Goal: Navigation & Orientation: Find specific page/section

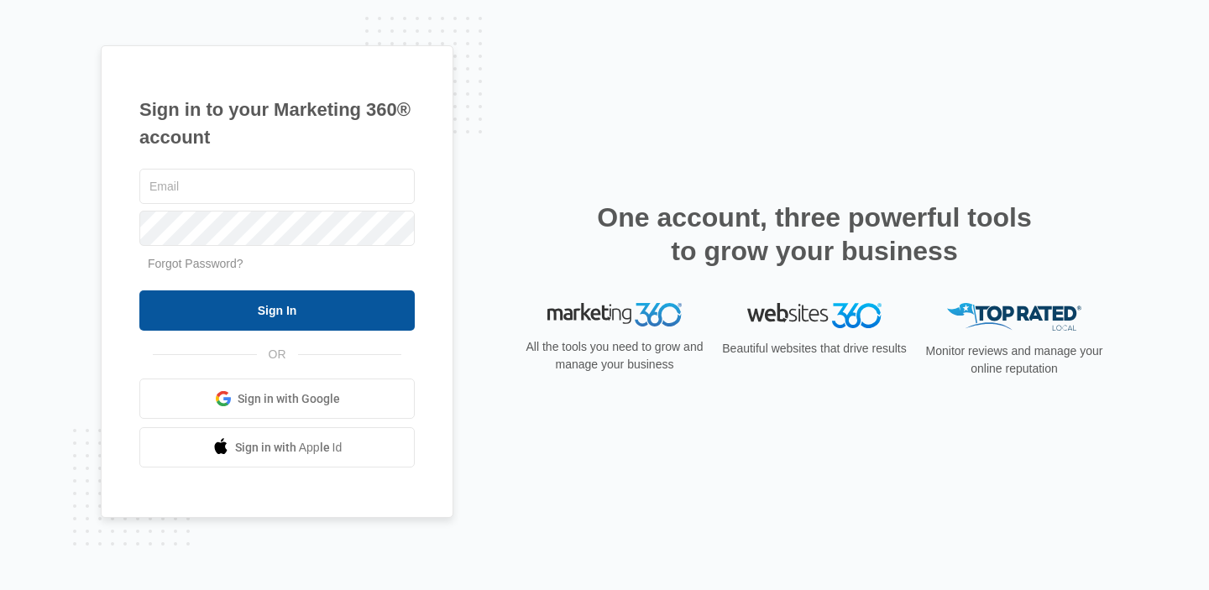
type input "[PERSON_NAME][EMAIL_ADDRESS][DOMAIN_NAME]"
click at [254, 311] on input "Sign In" at bounding box center [276, 310] width 275 height 40
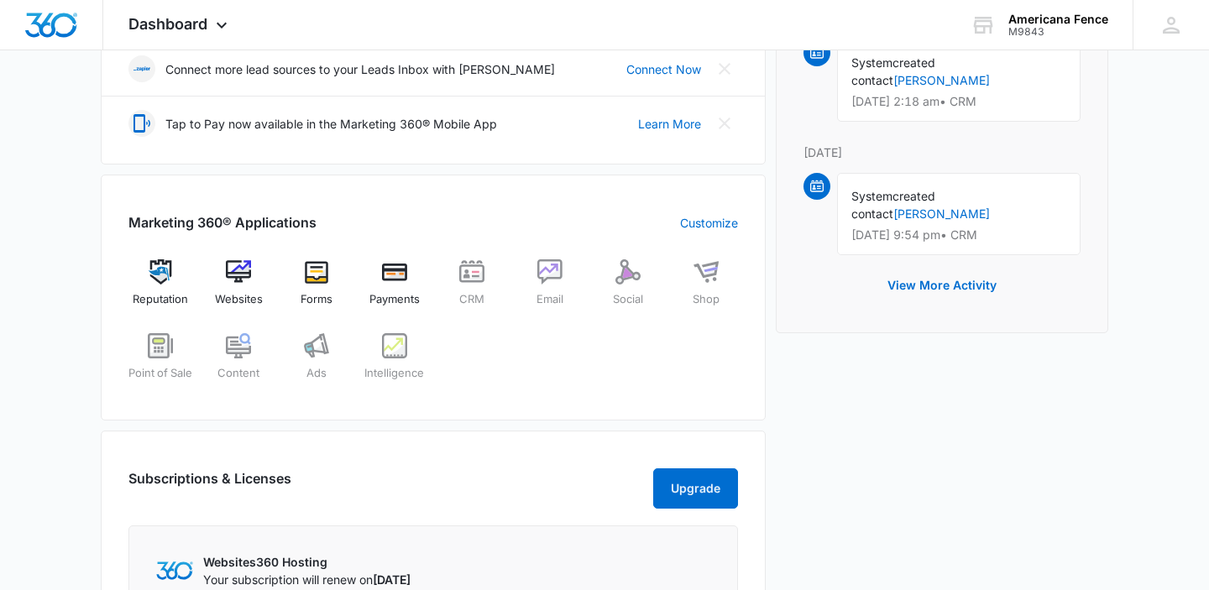
scroll to position [476, 0]
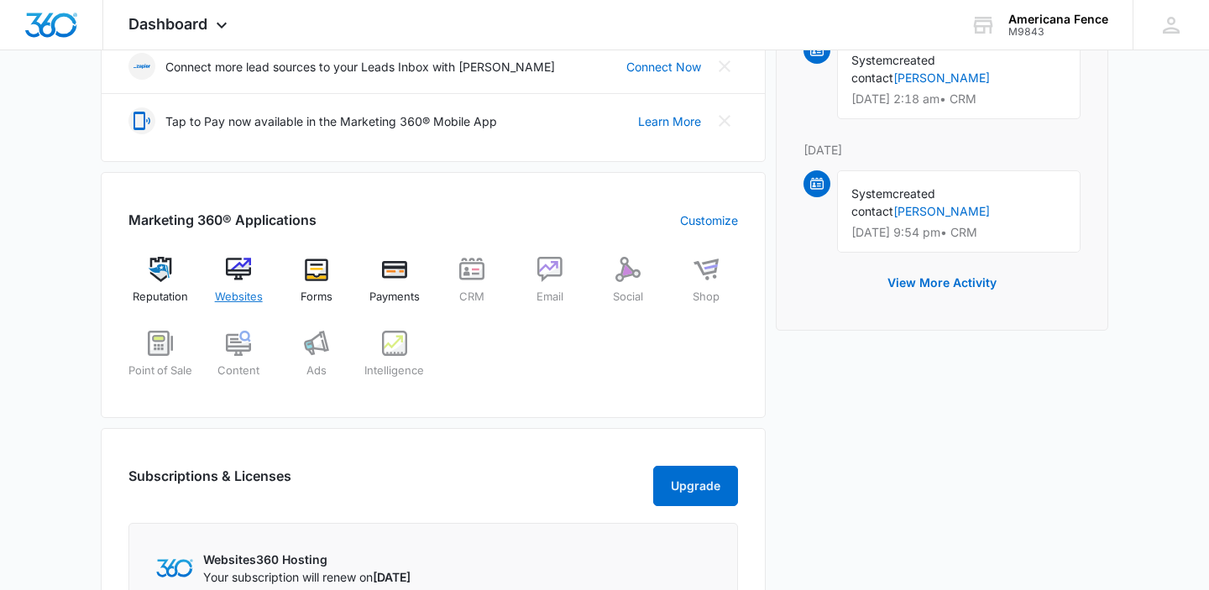
click at [243, 269] on img at bounding box center [238, 269] width 25 height 25
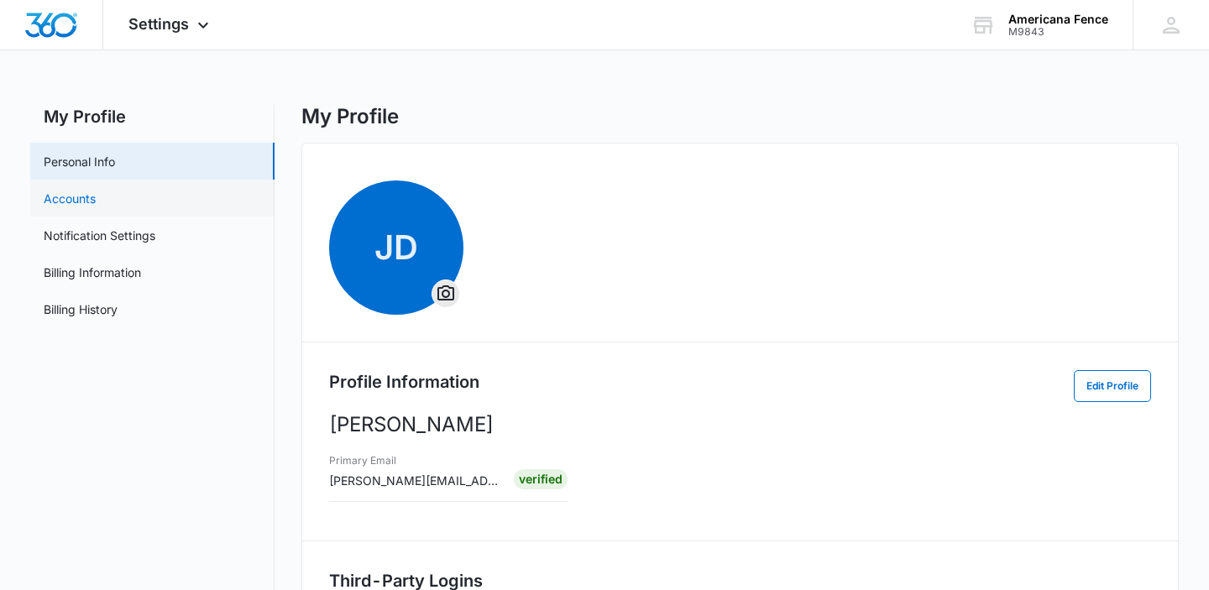
click at [76, 199] on link "Accounts" at bounding box center [70, 199] width 52 height 18
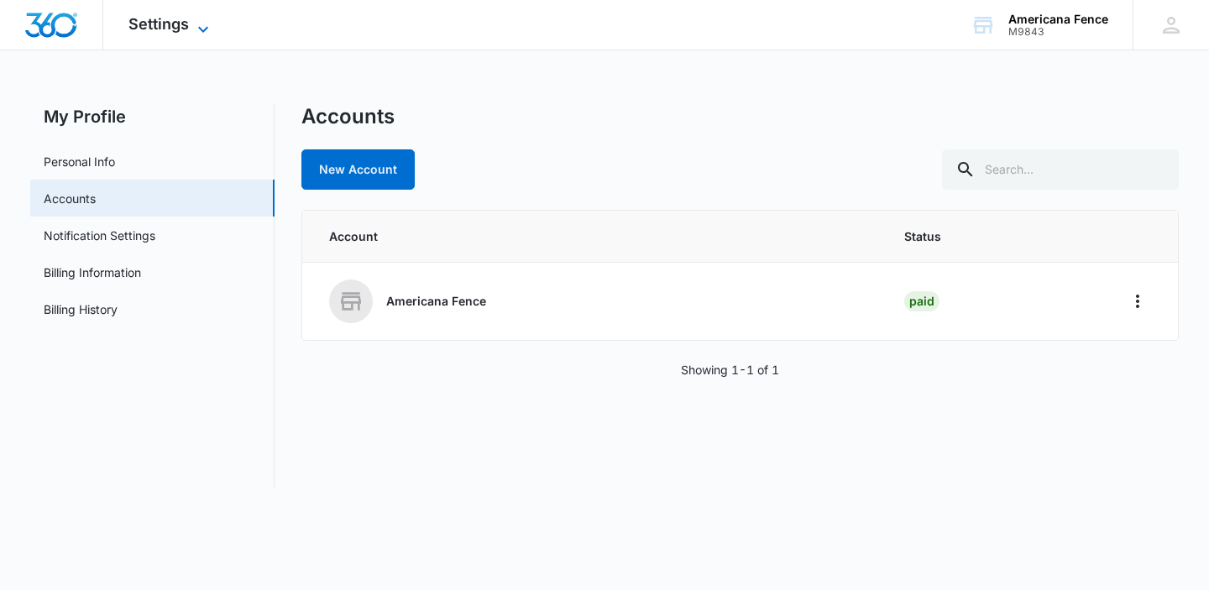
click at [202, 19] on icon at bounding box center [203, 29] width 20 height 20
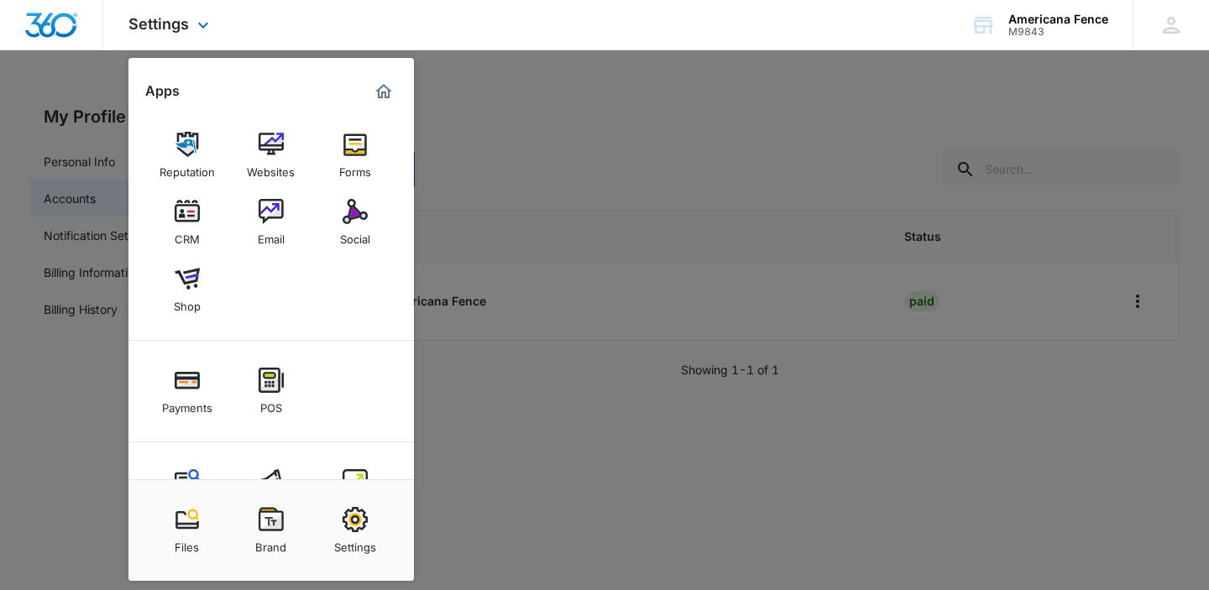
click at [48, 13] on img "Dashboard" at bounding box center [51, 25] width 54 height 25
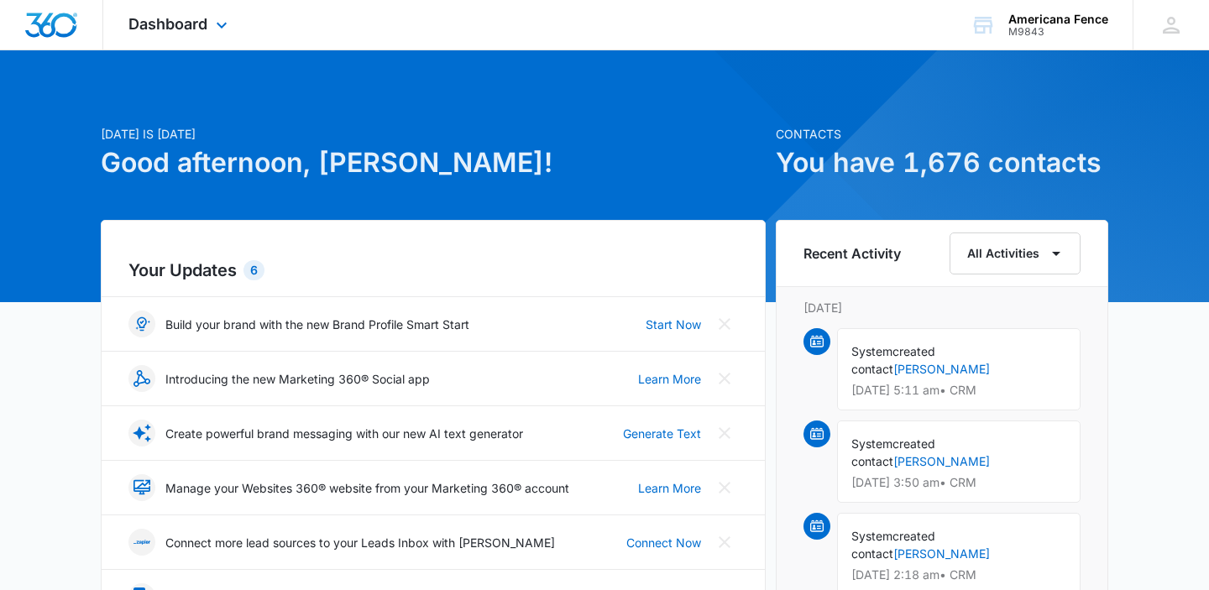
click at [64, 36] on img "Dashboard" at bounding box center [51, 25] width 54 height 25
